Goal: Task Accomplishment & Management: Manage account settings

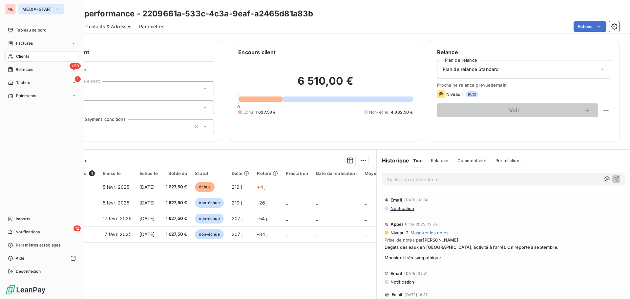
click at [23, 6] on button "MEDIA-START" at bounding box center [41, 9] width 46 height 11
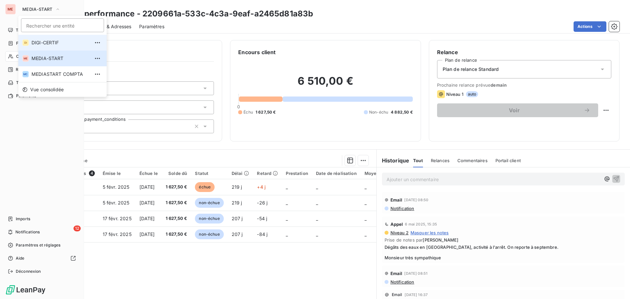
click at [33, 43] on span "DIGI-CERTIF" at bounding box center [61, 42] width 58 height 7
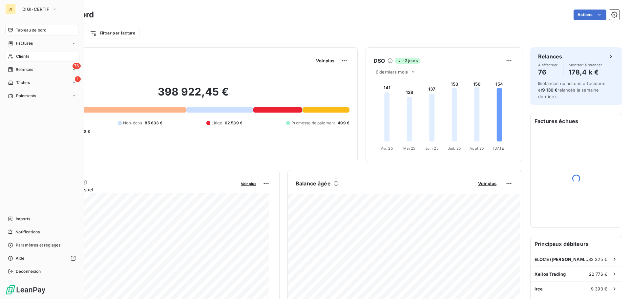
click at [30, 55] on div "Clients" at bounding box center [41, 56] width 73 height 11
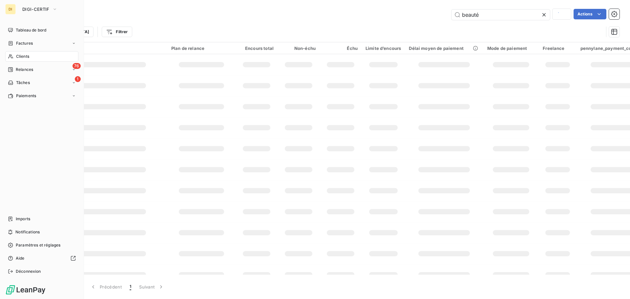
type input "mad"
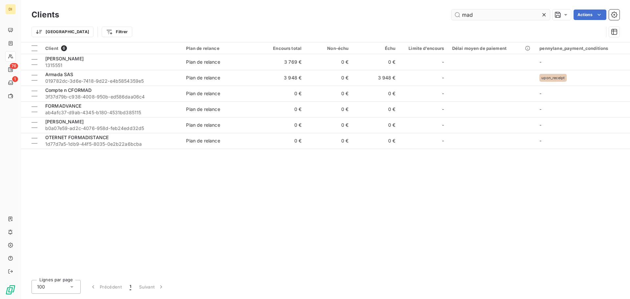
click at [471, 13] on input "mad" at bounding box center [501, 15] width 98 height 11
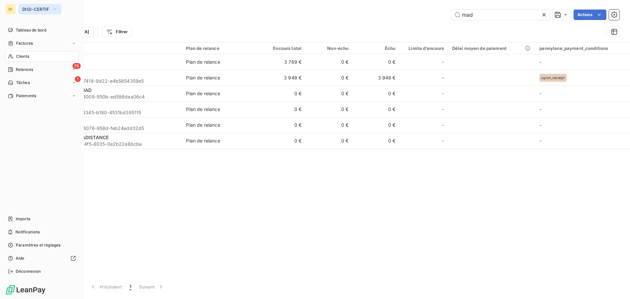
click at [39, 7] on span "DIGI-CERTIF" at bounding box center [35, 9] width 27 height 5
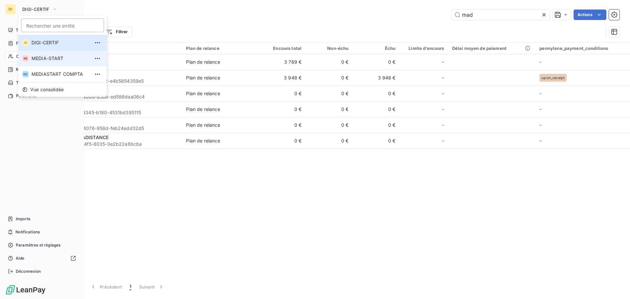
click at [51, 57] on span "MEDIA-START" at bounding box center [61, 58] width 58 height 7
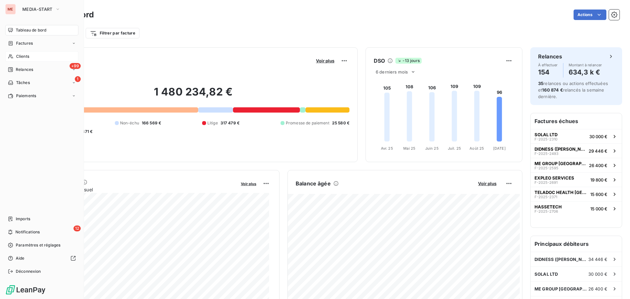
click at [12, 55] on icon at bounding box center [11, 56] width 6 height 5
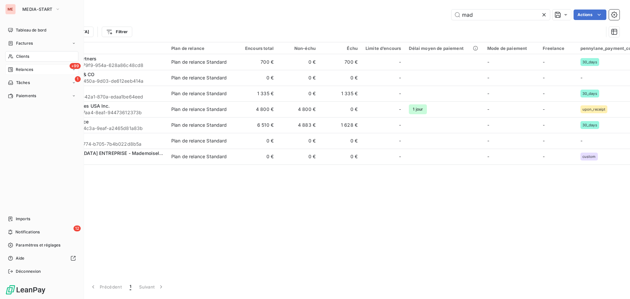
click at [28, 70] on span "Relances" at bounding box center [24, 70] width 17 height 6
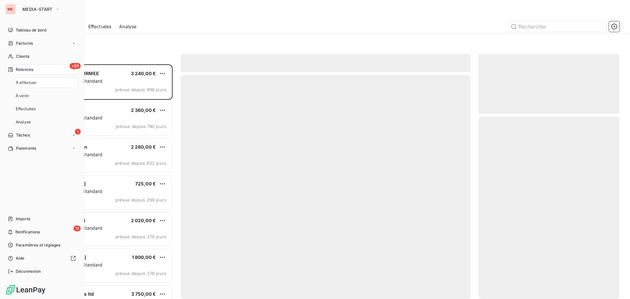
scroll to position [230, 136]
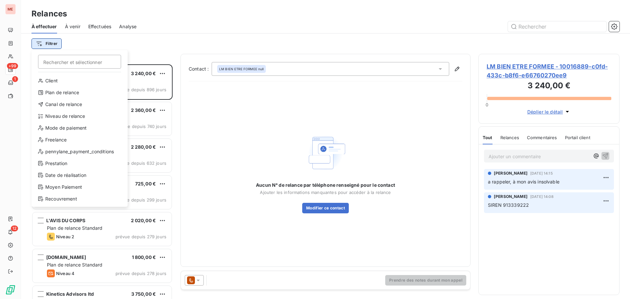
click at [49, 44] on html "ME +99 1 12 Relances À effectuer À venir Effectuées Analyse Filtrer Rechercher …" at bounding box center [315, 149] width 630 height 299
click at [12, 57] on html "ME +99 1 12 Relances À effectuer À venir Effectuées Analyse Filtrer Rechercher …" at bounding box center [315, 149] width 630 height 299
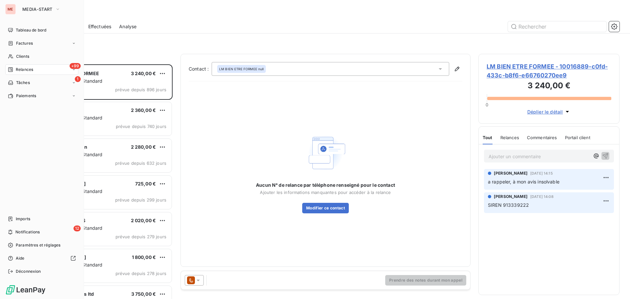
click at [12, 57] on icon at bounding box center [10, 56] width 5 height 4
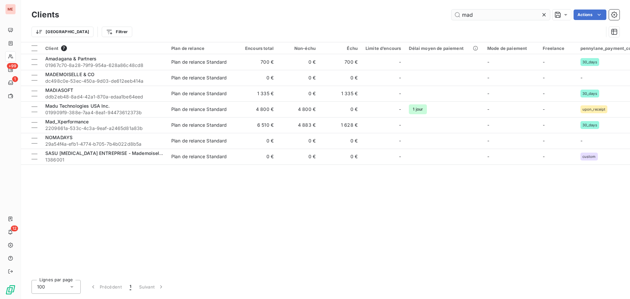
click at [469, 18] on input "mad" at bounding box center [501, 15] width 98 height 11
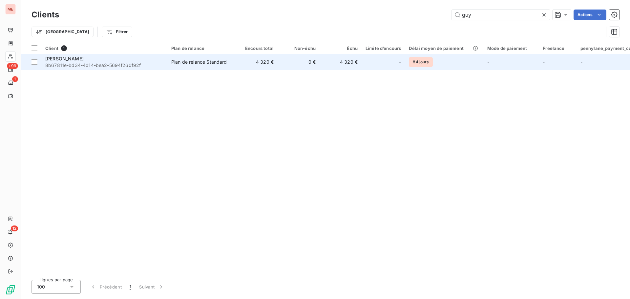
type input "guy"
click at [127, 65] on span "8b67811e-bd34-4d14-bea2-5694f260f92f" at bounding box center [104, 65] width 118 height 7
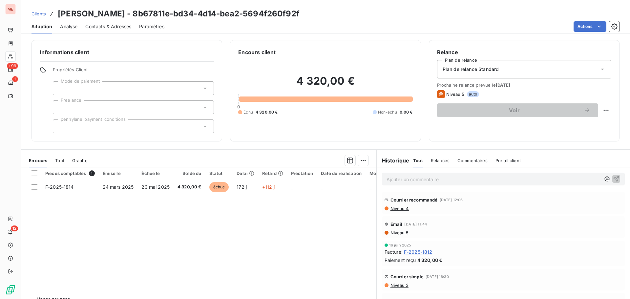
scroll to position [14, 0]
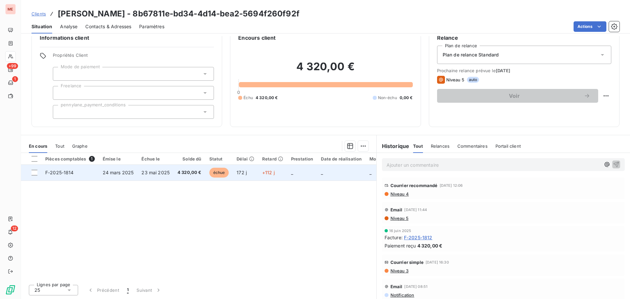
click at [181, 173] on span "4 320,00 €" at bounding box center [190, 172] width 24 height 7
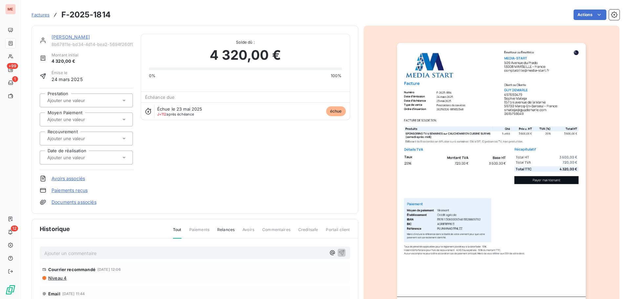
click at [67, 37] on link "[PERSON_NAME]" at bounding box center [71, 37] width 38 height 6
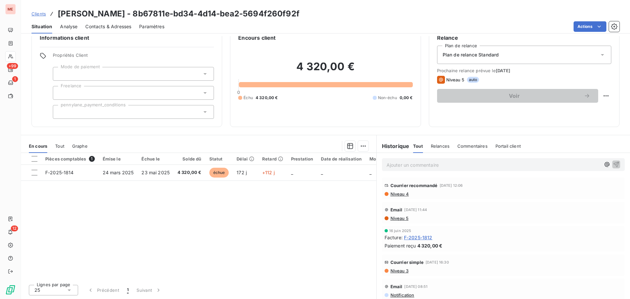
click at [111, 32] on div "Contacts & Adresses" at bounding box center [108, 27] width 46 height 14
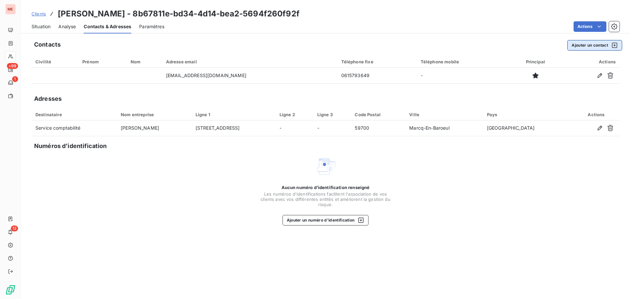
click at [578, 41] on button "Ajouter un contact" at bounding box center [594, 45] width 55 height 11
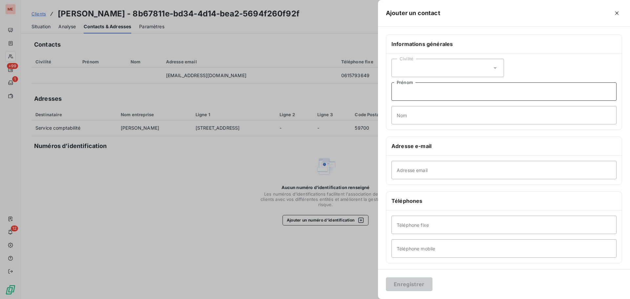
click at [412, 96] on input "Prénom" at bounding box center [504, 91] width 225 height 18
type input "Compta"
click at [409, 161] on input "Adresse email" at bounding box center [504, 170] width 225 height 18
type input "[EMAIL_ADDRESS][DOMAIN_NAME]"
click at [407, 288] on button "Enregistrer" at bounding box center [409, 284] width 47 height 14
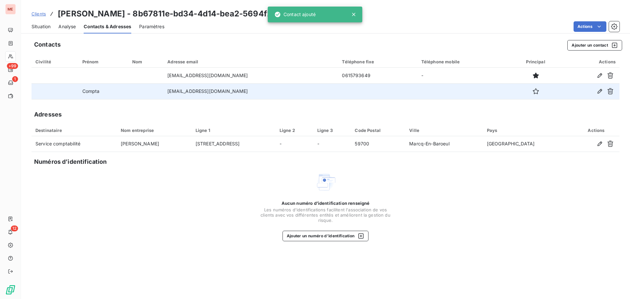
click at [244, 90] on td "[EMAIL_ADDRESS][DOMAIN_NAME]" at bounding box center [250, 91] width 175 height 16
click at [533, 91] on icon "button" at bounding box center [536, 91] width 7 height 7
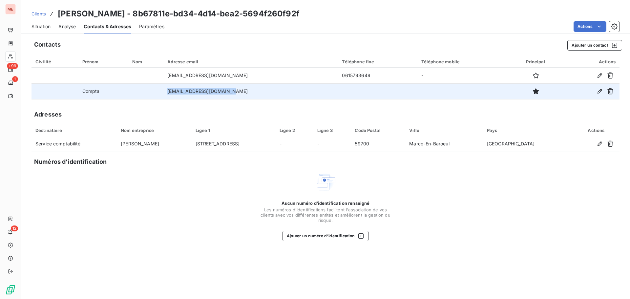
drag, startPoint x: 242, startPoint y: 90, endPoint x: 159, endPoint y: 89, distance: 82.7
click at [159, 89] on tr "Compta [EMAIL_ADDRESS][DOMAIN_NAME]" at bounding box center [326, 91] width 588 height 16
copy tr "[EMAIL_ADDRESS][DOMAIN_NAME]"
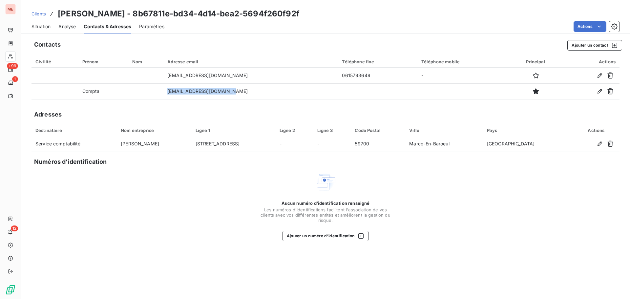
click at [40, 27] on span "Situation" at bounding box center [41, 26] width 19 height 7
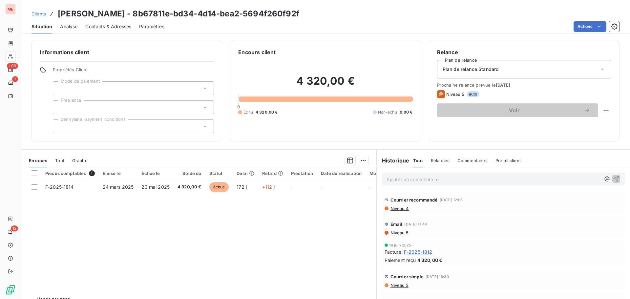
click at [98, 23] on span "Contacts & Adresses" at bounding box center [108, 26] width 46 height 7
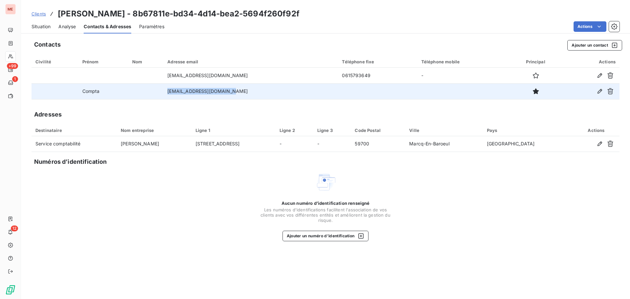
drag, startPoint x: 249, startPoint y: 91, endPoint x: 172, endPoint y: 89, distance: 77.1
click at [172, 89] on td "[EMAIL_ADDRESS][DOMAIN_NAME]" at bounding box center [250, 91] width 175 height 16
copy td "[EMAIL_ADDRESS][DOMAIN_NAME]"
click at [600, 88] on icon "button" at bounding box center [600, 91] width 7 height 7
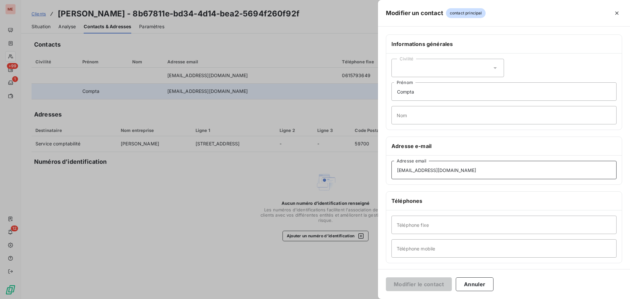
click at [402, 173] on input "[EMAIL_ADDRESS][DOMAIN_NAME]" at bounding box center [504, 170] width 225 height 18
type input "[EMAIL_ADDRESS][DOMAIN_NAME]"
click at [429, 283] on button "Modifier le contact" at bounding box center [419, 284] width 66 height 14
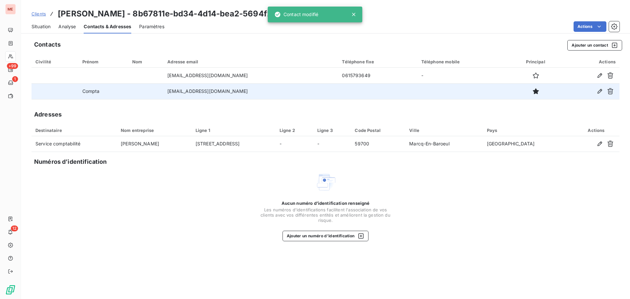
click at [39, 31] on div "Situation" at bounding box center [41, 27] width 19 height 14
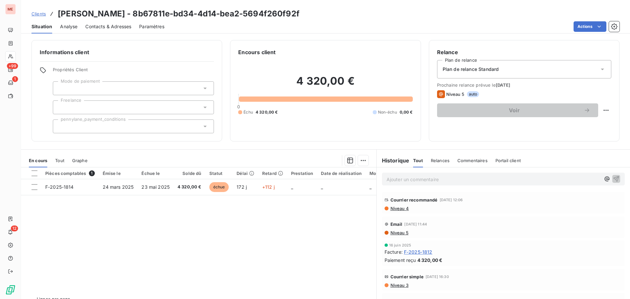
click at [97, 24] on span "Contacts & Adresses" at bounding box center [108, 26] width 46 height 7
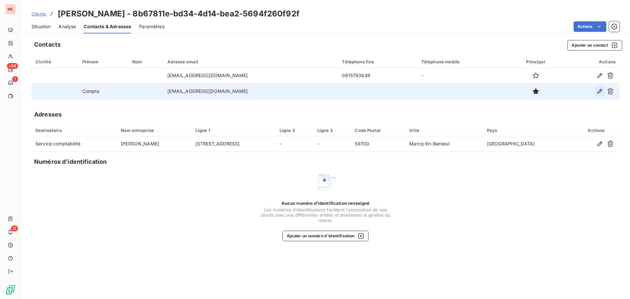
click at [598, 92] on icon "button" at bounding box center [600, 91] width 7 height 7
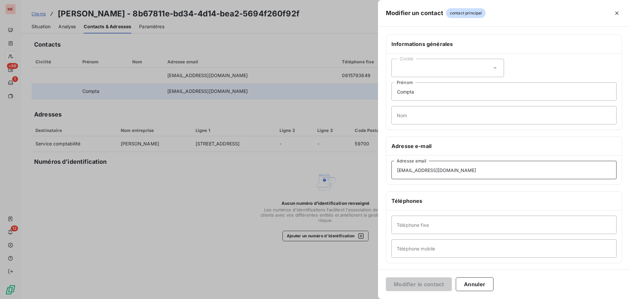
click at [400, 172] on input "[EMAIL_ADDRESS][DOMAIN_NAME]" at bounding box center [504, 170] width 225 height 18
click at [438, 167] on input "[EMAIL_ADDRESS][DOMAIN_NAME]" at bounding box center [504, 170] width 225 height 18
type input "[EMAIL_ADDRESS][DOMAIN_NAME]"
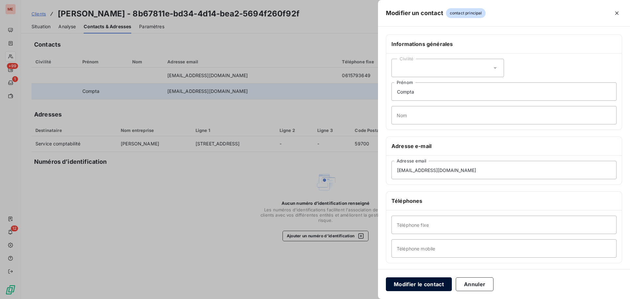
click at [421, 287] on button "Modifier le contact" at bounding box center [419, 284] width 66 height 14
